Goal: Task Accomplishment & Management: Manage account settings

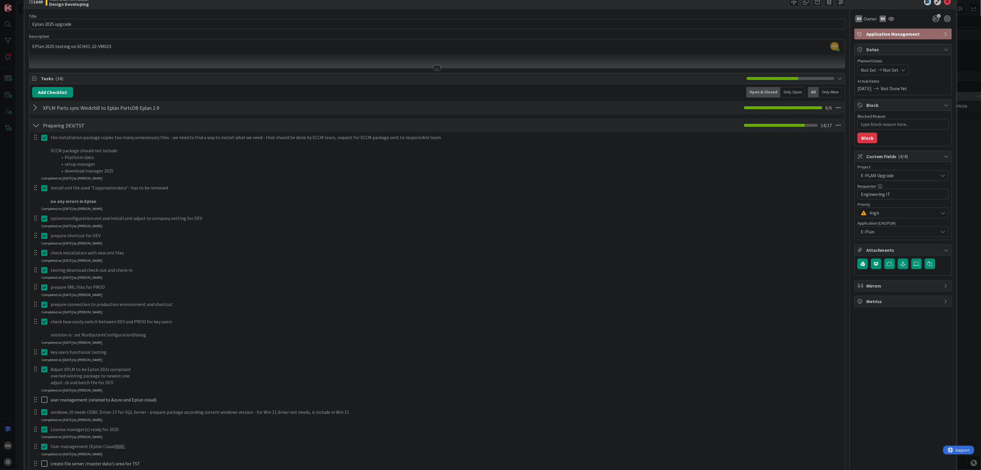
scroll to position [10, 0]
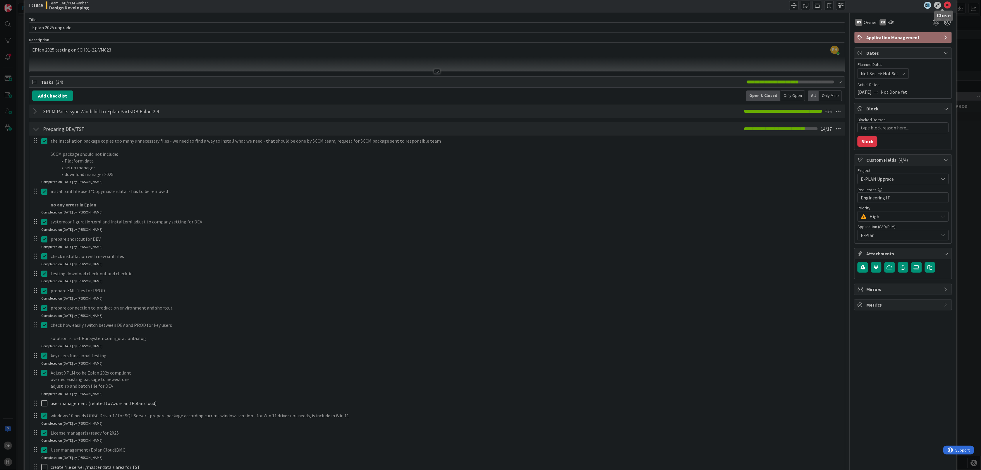
click at [944, 4] on icon at bounding box center [947, 5] width 7 height 7
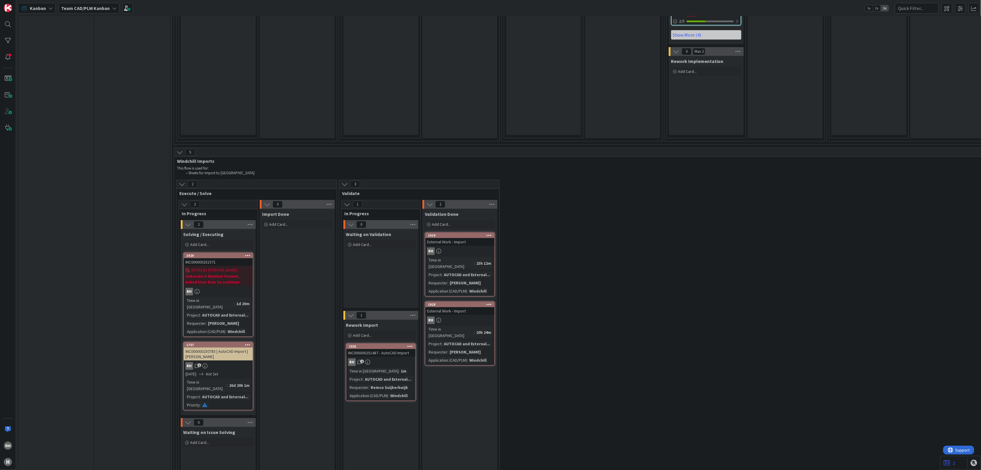
scroll to position [1361, 0]
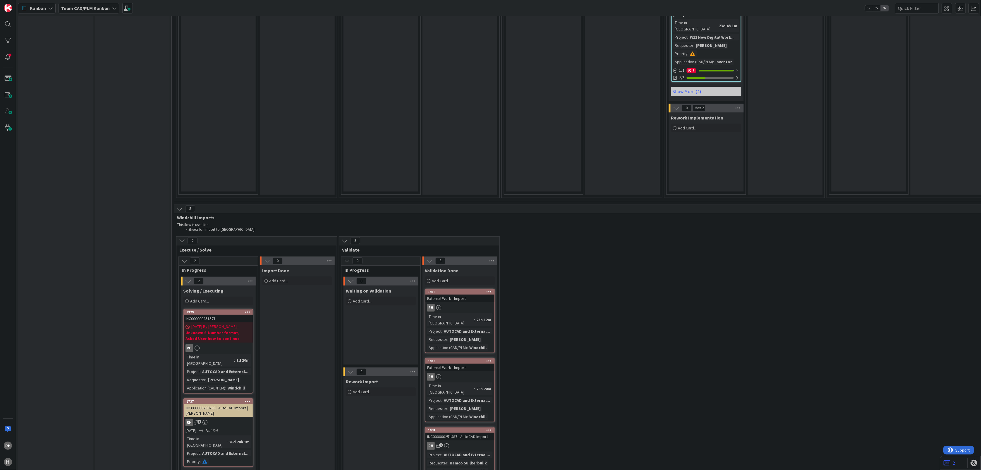
click at [469, 442] on div "RH 1" at bounding box center [459, 446] width 69 height 8
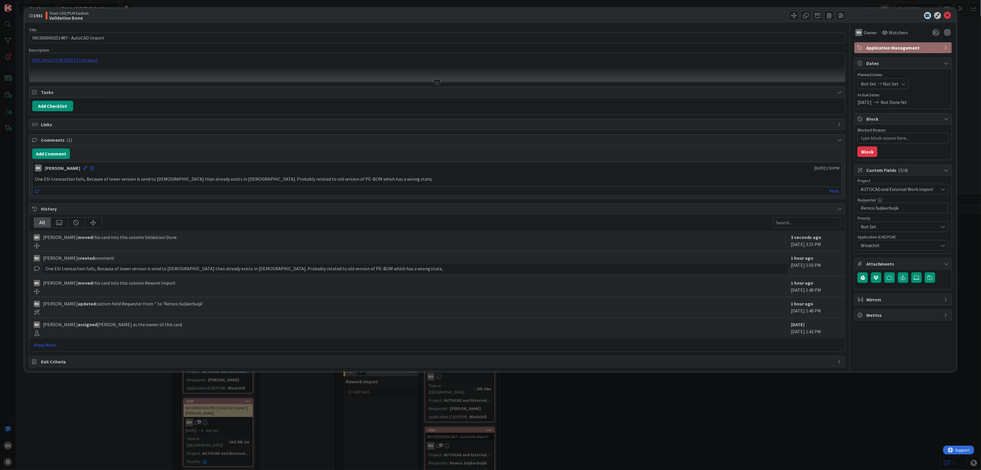
click at [65, 62] on div "BMC Helix ITSM [DATE] | Incident" at bounding box center [437, 67] width 816 height 29
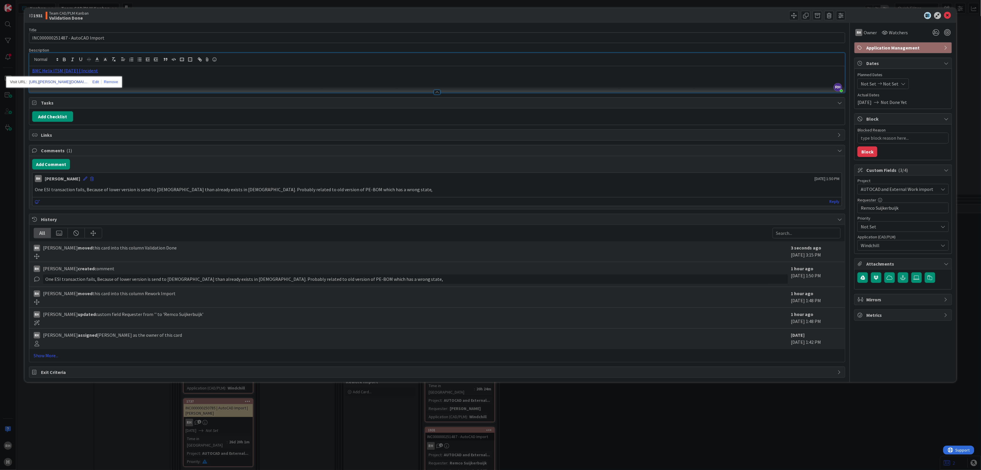
click at [66, 82] on link "https://huisman-smartit.onbmc.com/smartit/app/#/incident/AGGF4KX6HRENQATC713UTC…" at bounding box center [58, 82] width 59 height 8
click at [947, 13] on icon at bounding box center [947, 15] width 7 height 7
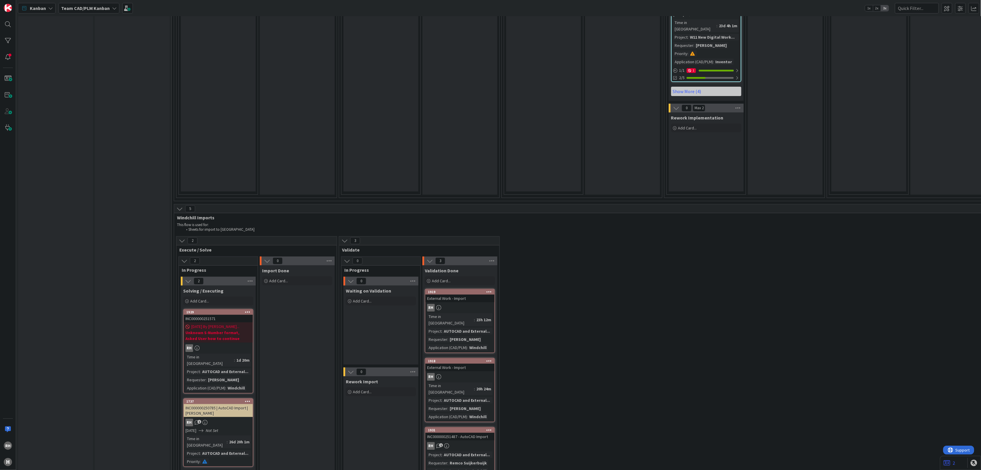
click at [227, 329] on b "Unknown S-Number format, Asked User how to continue" at bounding box center [219, 335] width 66 height 12
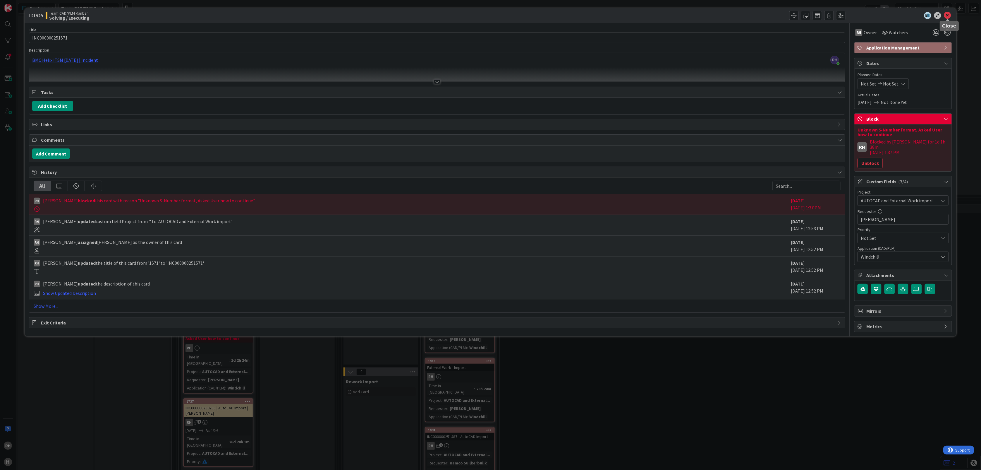
click at [948, 18] on icon at bounding box center [947, 15] width 7 height 7
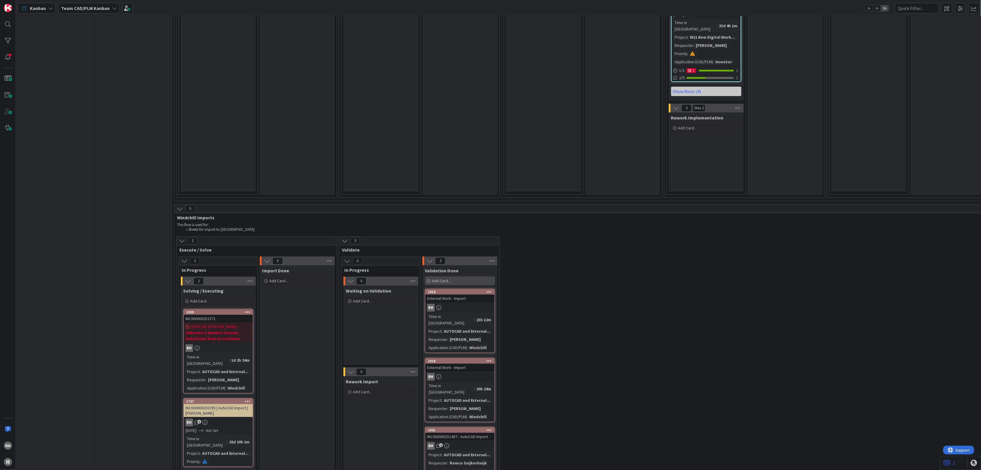
click at [455, 276] on div "Add Card..." at bounding box center [460, 280] width 70 height 9
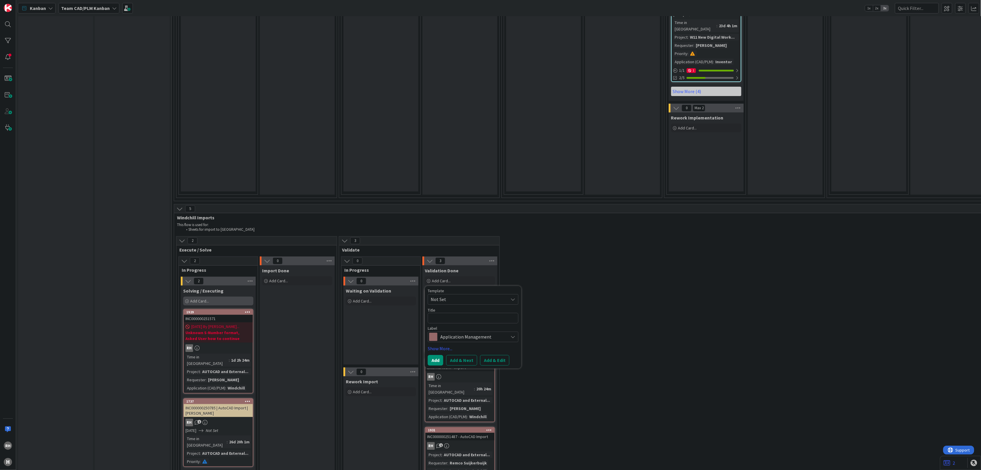
click at [218, 296] on div "Add Card..." at bounding box center [218, 300] width 70 height 9
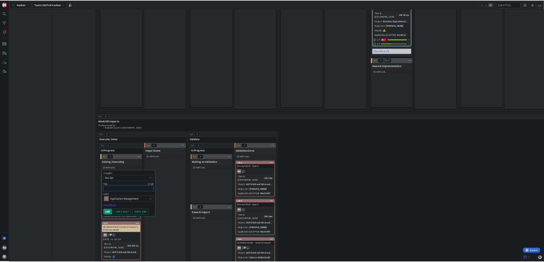
scroll to position [1361, 0]
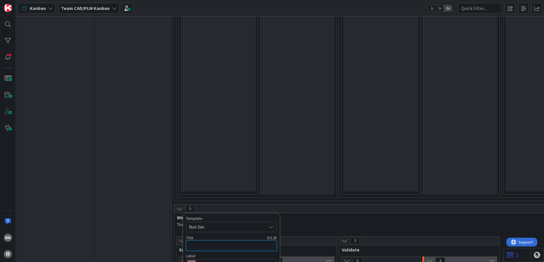
paste textarea "INC000000251921"
type textarea "x"
type textarea "INC000000251921"
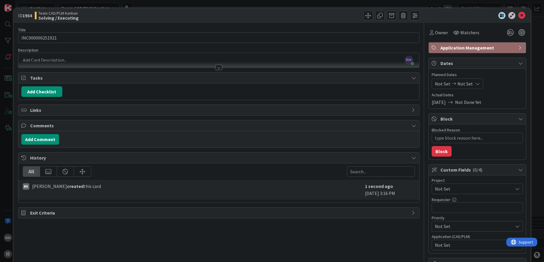
click at [43, 57] on div "RH Richard Halve just joined" at bounding box center [218, 60] width 401 height 15
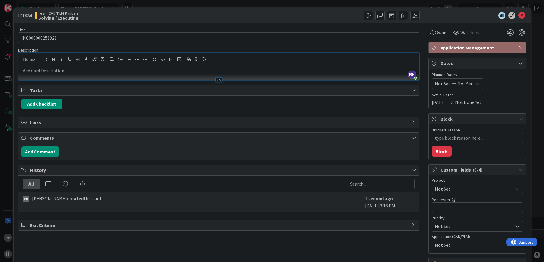
click at [39, 74] on div at bounding box center [218, 77] width 401 height 6
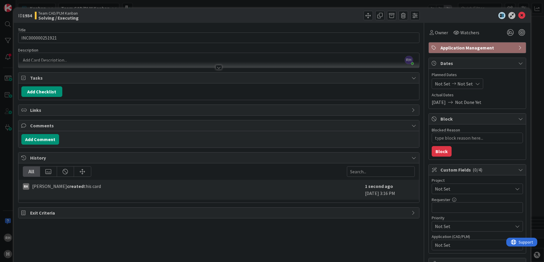
click at [50, 57] on p at bounding box center [218, 60] width 395 height 7
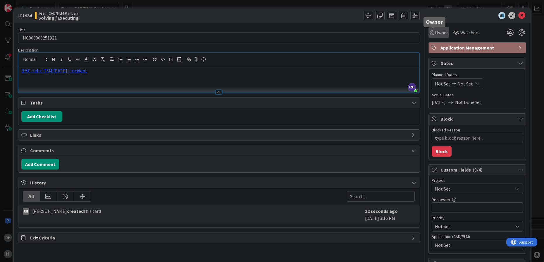
click at [435, 33] on span "Owner" at bounding box center [441, 32] width 13 height 7
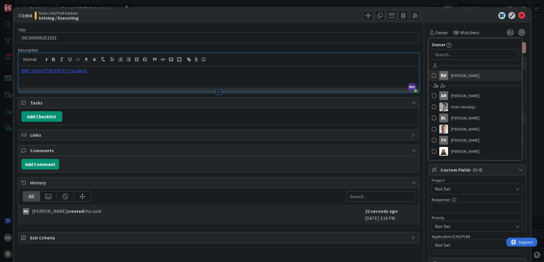
click at [451, 77] on span "[PERSON_NAME]" at bounding box center [465, 75] width 28 height 9
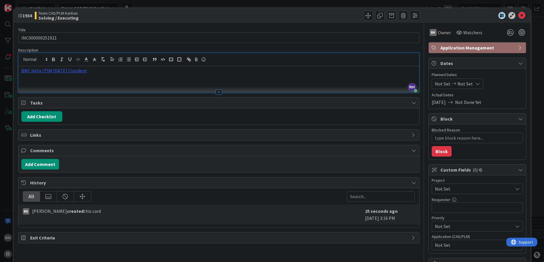
type textarea "x"
click at [440, 208] on input "text" at bounding box center [477, 207] width 91 height 11
paste input "[PERSON_NAME]"
type input "[PERSON_NAME]"
type textarea "x"
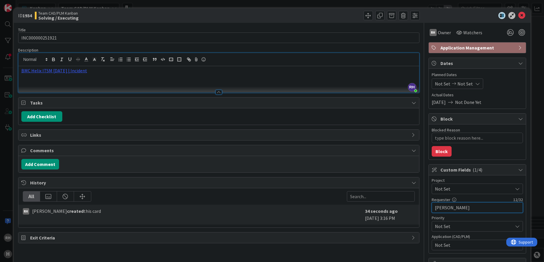
type input "[PERSON_NAME]"
click at [454, 188] on span "Not Set" at bounding box center [472, 189] width 75 height 8
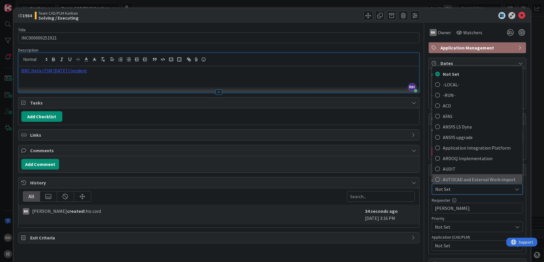
click at [456, 179] on span "AUTOCAD and External Work import" at bounding box center [481, 179] width 77 height 9
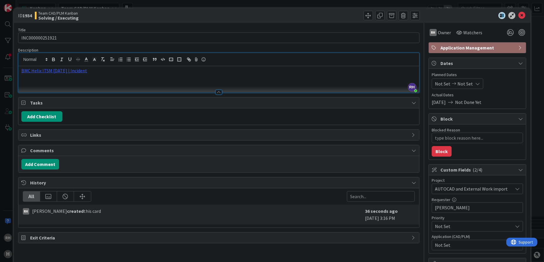
click at [450, 246] on span "Not Set" at bounding box center [474, 244] width 78 height 7
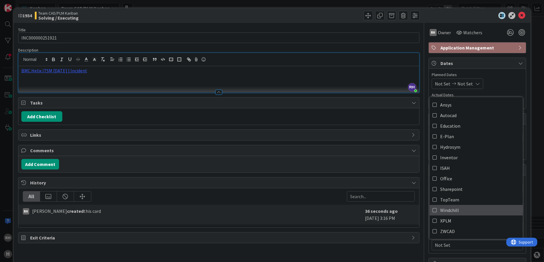
click at [449, 210] on span "Windchill" at bounding box center [449, 210] width 19 height 9
click at [519, 15] on icon at bounding box center [522, 15] width 7 height 7
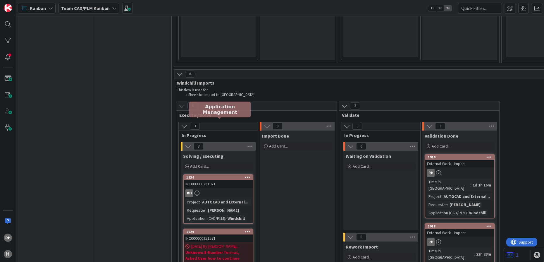
scroll to position [1507, 0]
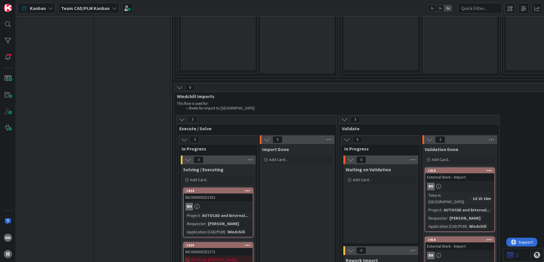
click at [247, 188] on icon at bounding box center [248, 190] width 6 height 4
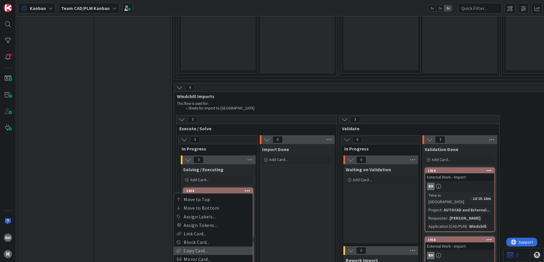
click at [210, 246] on link "Copy Card..." at bounding box center [213, 250] width 79 height 8
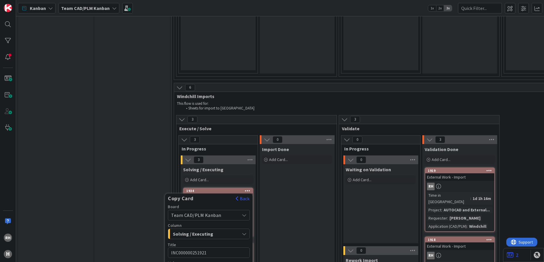
click at [193, 247] on textarea "INC000000251921" at bounding box center [209, 252] width 82 height 11
paste textarea "3"
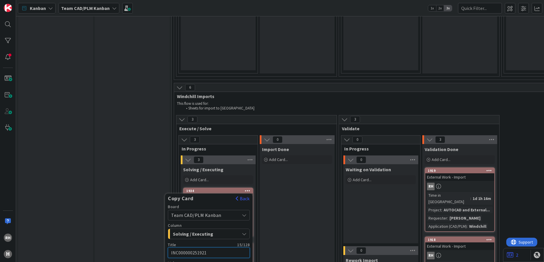
type textarea "x"
type textarea "INC000000251923"
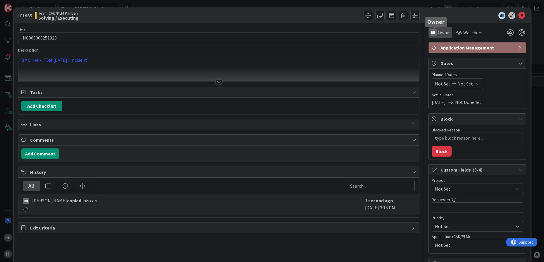
click at [438, 30] on span "Owner" at bounding box center [444, 32] width 13 height 7
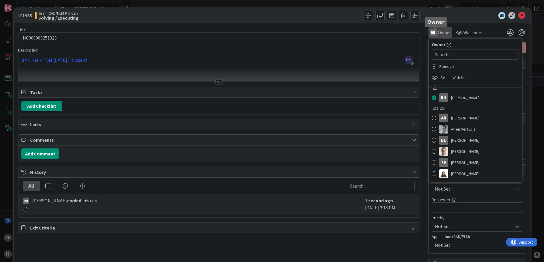
click at [438, 31] on span "Owner" at bounding box center [444, 32] width 13 height 7
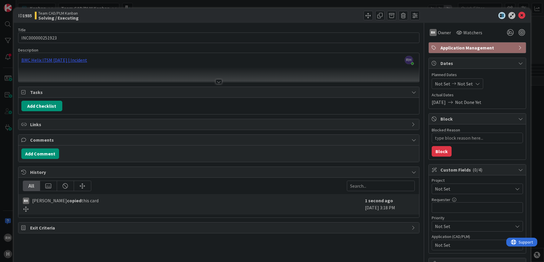
click at [459, 192] on span "Not Set" at bounding box center [472, 189] width 75 height 8
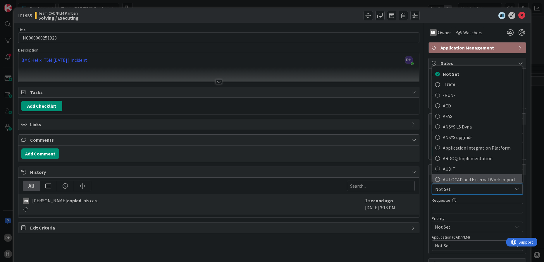
click at [461, 178] on span "AUTOCAD and External Work import" at bounding box center [481, 179] width 77 height 9
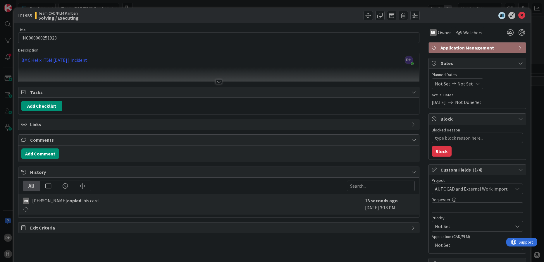
click at [440, 246] on span "Not Set" at bounding box center [474, 244] width 78 height 7
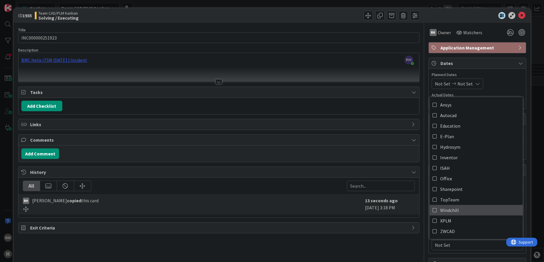
click at [443, 212] on span "Windchill" at bounding box center [449, 210] width 19 height 9
click at [534, 76] on div "ID 1935 Team CAD/PLM Kanban Solving / Executing Title 15 / 128 INC000000251923 …" at bounding box center [272, 131] width 544 height 262
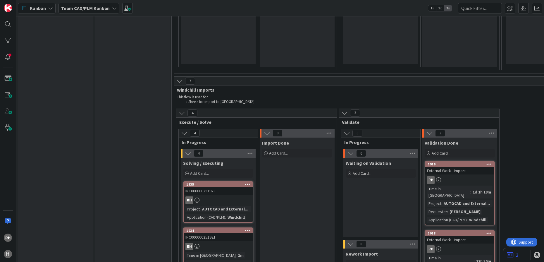
click at [209, 196] on div "RH" at bounding box center [218, 200] width 69 height 8
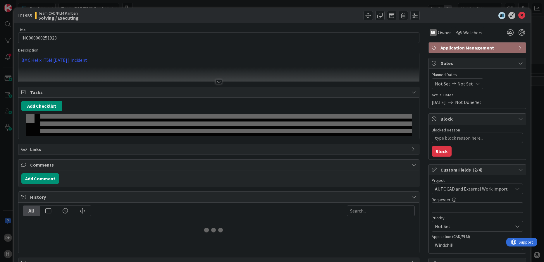
type textarea "x"
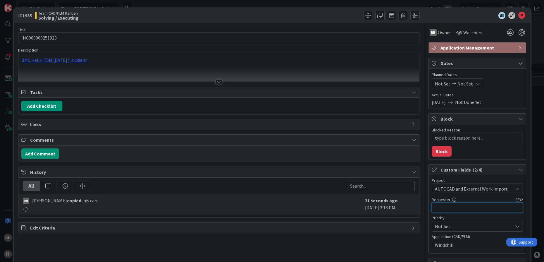
click at [451, 208] on input "text" at bounding box center [477, 207] width 91 height 11
paste input "[PERSON_NAME]"
type input "[PERSON_NAME]"
type textarea "x"
type input "[PERSON_NAME]"
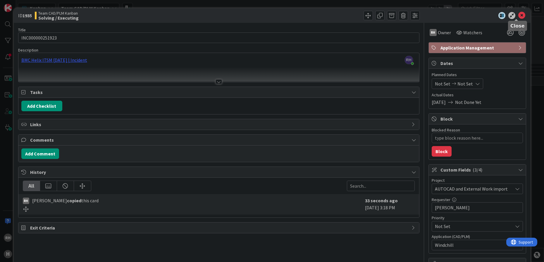
click at [519, 14] on icon at bounding box center [522, 15] width 7 height 7
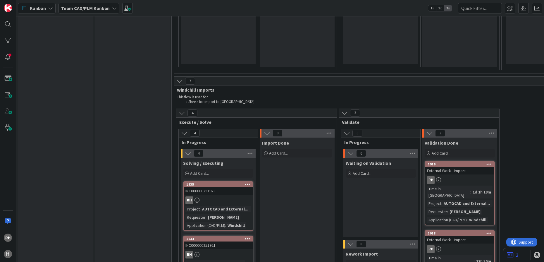
click at [228, 196] on div "RH" at bounding box center [218, 200] width 69 height 8
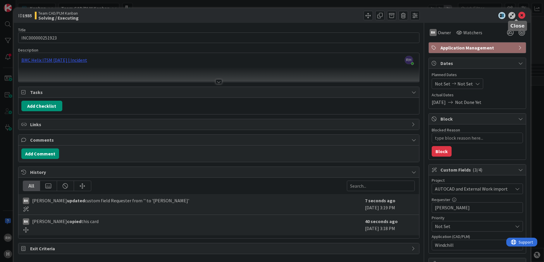
click at [519, 15] on icon at bounding box center [522, 15] width 7 height 7
type textarea "x"
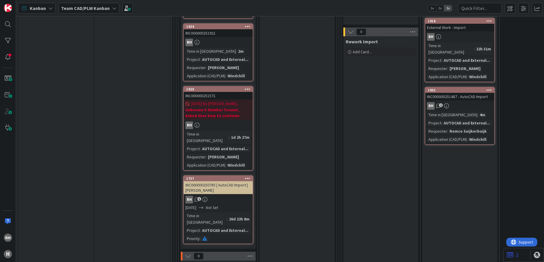
scroll to position [1536, 0]
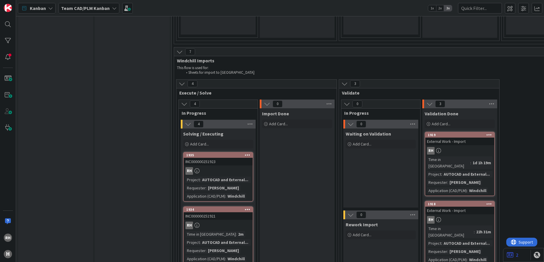
click at [219, 222] on div "RH" at bounding box center [218, 226] width 69 height 8
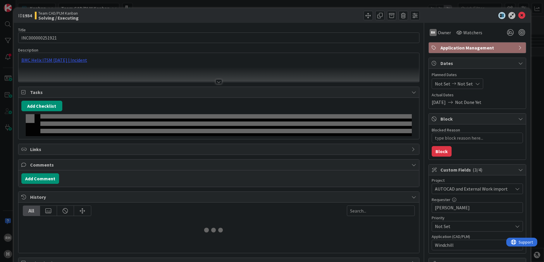
type textarea "x"
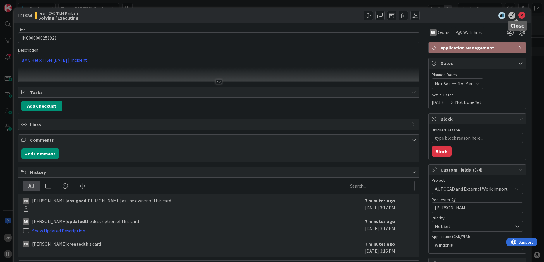
click at [519, 16] on icon at bounding box center [522, 15] width 7 height 7
